Goal: Information Seeking & Learning: Find specific fact

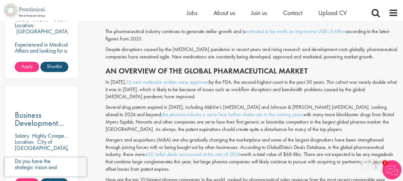
scroll to position [465, 0]
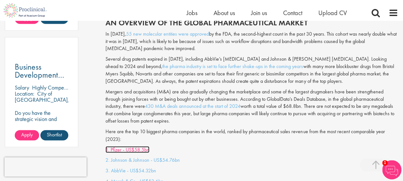
click at [131, 149] on link "1. Pfizer - US$58.5bn" at bounding box center [128, 149] width 44 height 7
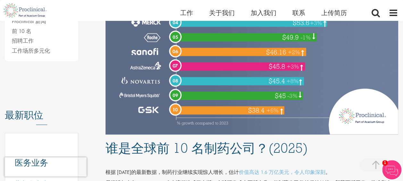
scroll to position [245, 0]
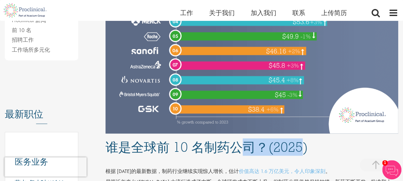
drag, startPoint x: 300, startPoint y: 150, endPoint x: 242, endPoint y: 142, distance: 58.9
click at [242, 142] on h1 "谁是全球前 10 名制药公司？(2025)" at bounding box center [252, 147] width 293 height 14
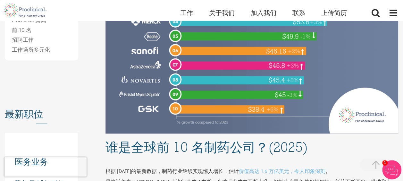
click at [209, 163] on p at bounding box center [252, 160] width 293 height 7
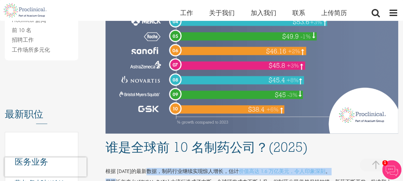
drag, startPoint x: 114, startPoint y: 175, endPoint x: 149, endPoint y: 175, distance: 34.3
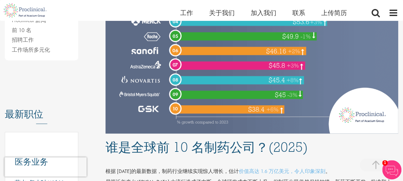
click at [112, 160] on p at bounding box center [252, 160] width 293 height 7
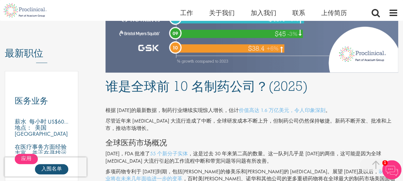
scroll to position [0, 0]
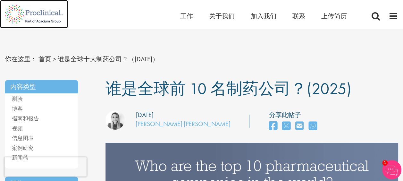
click at [28, 13] on img at bounding box center [34, 14] width 68 height 28
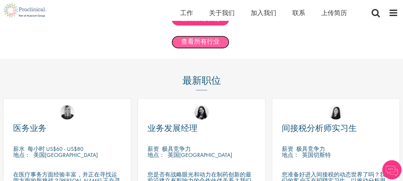
click at [203, 47] on link "查看所有行业" at bounding box center [201, 42] width 58 height 13
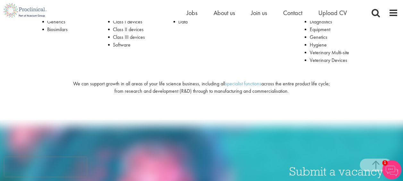
scroll to position [206, 0]
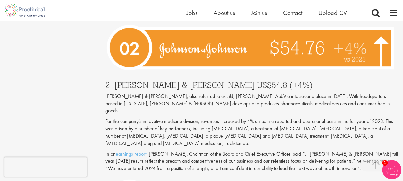
scroll to position [2262, 0]
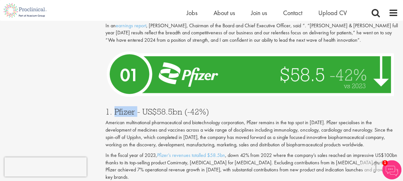
drag, startPoint x: 137, startPoint y: 75, endPoint x: 114, endPoint y: 75, distance: 23.7
click at [114, 107] on h3 "1. Pfizer - US$58.5bn (-42%)" at bounding box center [252, 111] width 293 height 8
copy h3 "Pfizer"
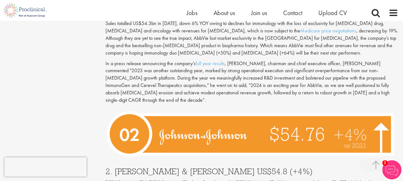
scroll to position [2037, 0]
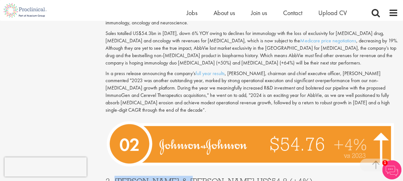
drag, startPoint x: 181, startPoint y: 152, endPoint x: 114, endPoint y: 152, distance: 67.7
click at [114, 177] on h3 "2. Johnson & Johnson US$54.8 (+4%)" at bounding box center [252, 181] width 293 height 8
copy h3 "Johnson & Johnson"
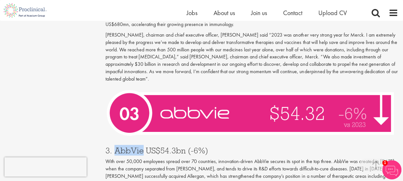
drag, startPoint x: 143, startPoint y: 121, endPoint x: 120, endPoint y: 120, distance: 23.1
click at [118, 146] on h3 "3. AbbVie US$54.3bn (-6%)" at bounding box center [252, 150] width 293 height 8
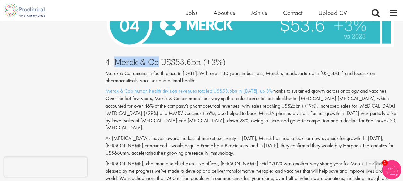
drag, startPoint x: 157, startPoint y: 48, endPoint x: 116, endPoint y: 48, distance: 40.7
click at [116, 58] on h3 "4. Merck & Co US$53.6bn (+3%)" at bounding box center [252, 62] width 293 height 8
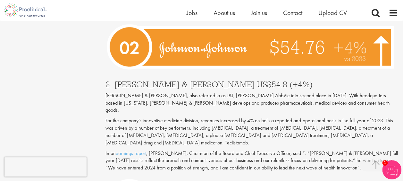
scroll to position [2069, 0]
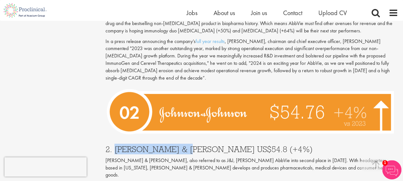
drag, startPoint x: 183, startPoint y: 120, endPoint x: 114, endPoint y: 119, distance: 69.0
click at [114, 145] on h3 "2. Johnson & Johnson US$54.8 (+4%)" at bounding box center [252, 149] width 293 height 8
copy h3 "Johnson & Johnson"
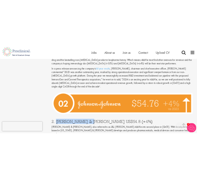
scroll to position [2063, 0]
